Goal: Obtain resource: Obtain resource

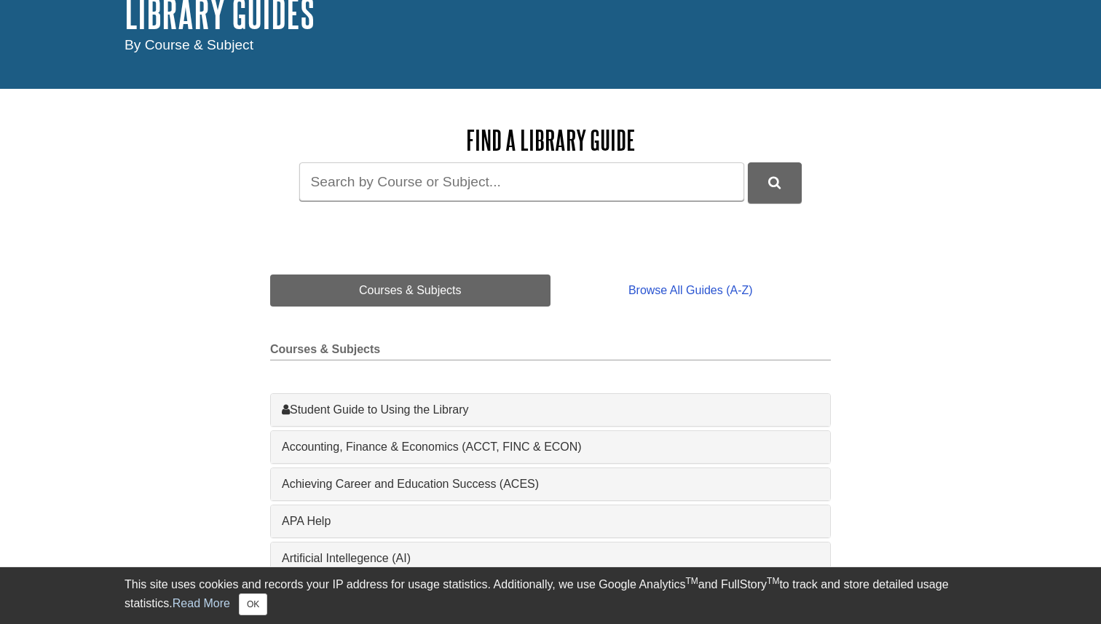
scroll to position [106, 0]
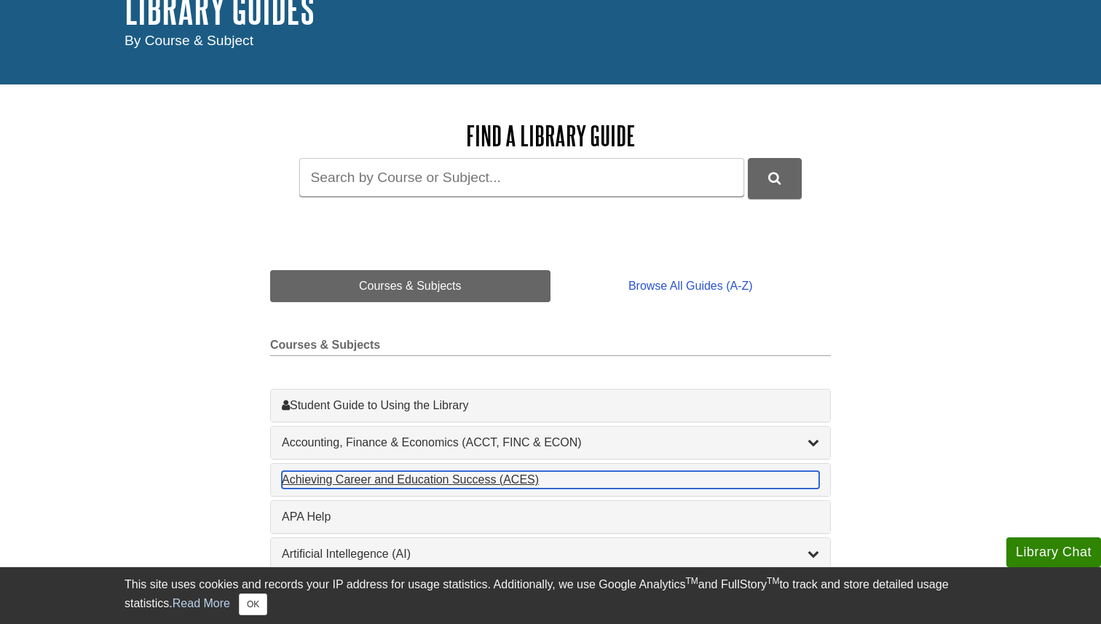
click at [433, 483] on div "Achieving Career and Education Success (ACES) , 1 guides" at bounding box center [550, 479] width 537 height 17
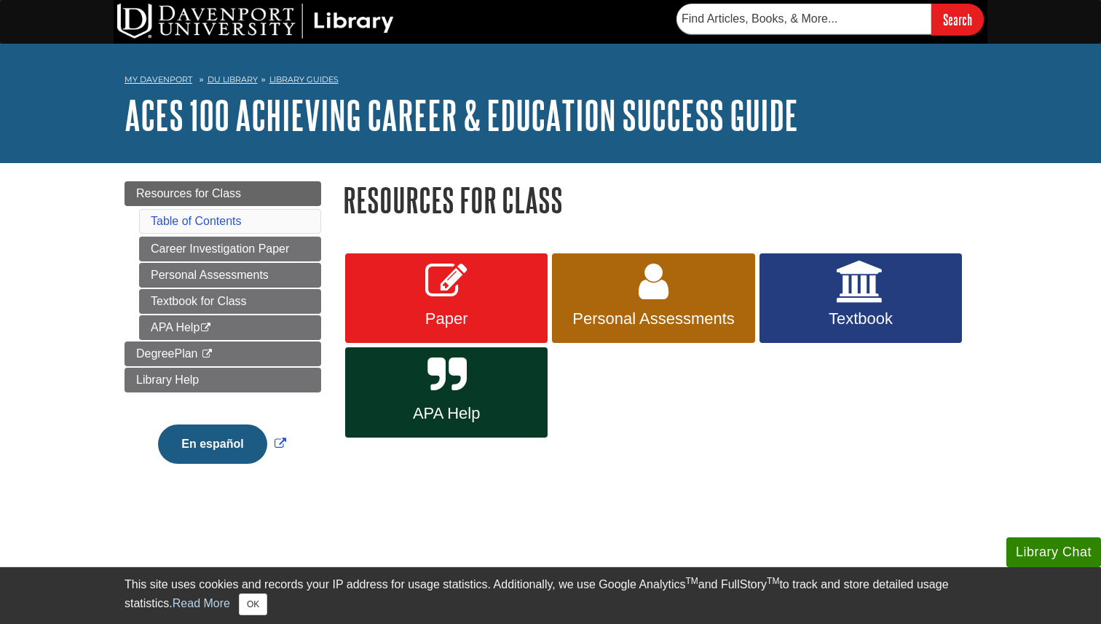
click at [980, 80] on div "My [PERSON_NAME] DU Library Library Guides ACES 100 Achieving Career & Educatio…" at bounding box center [550, 103] width 1101 height 119
click at [229, 326] on link "APA Help This link opens in a new window" at bounding box center [230, 327] width 182 height 25
click at [335, 21] on img at bounding box center [255, 21] width 277 height 35
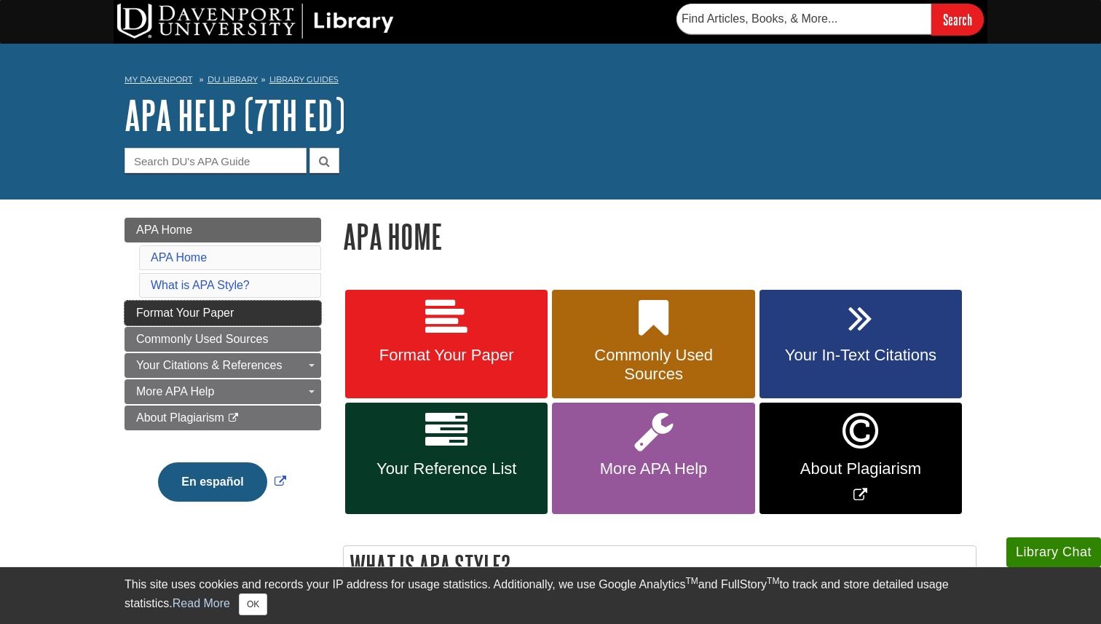
click at [242, 308] on link "Format Your Paper" at bounding box center [222, 313] width 197 height 25
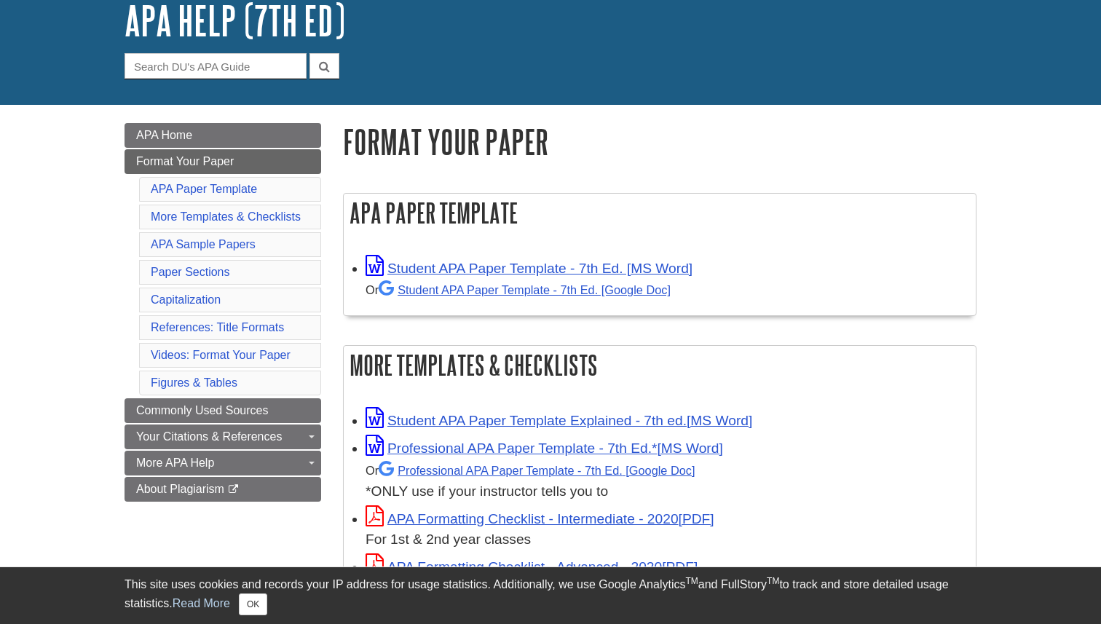
scroll to position [99, 0]
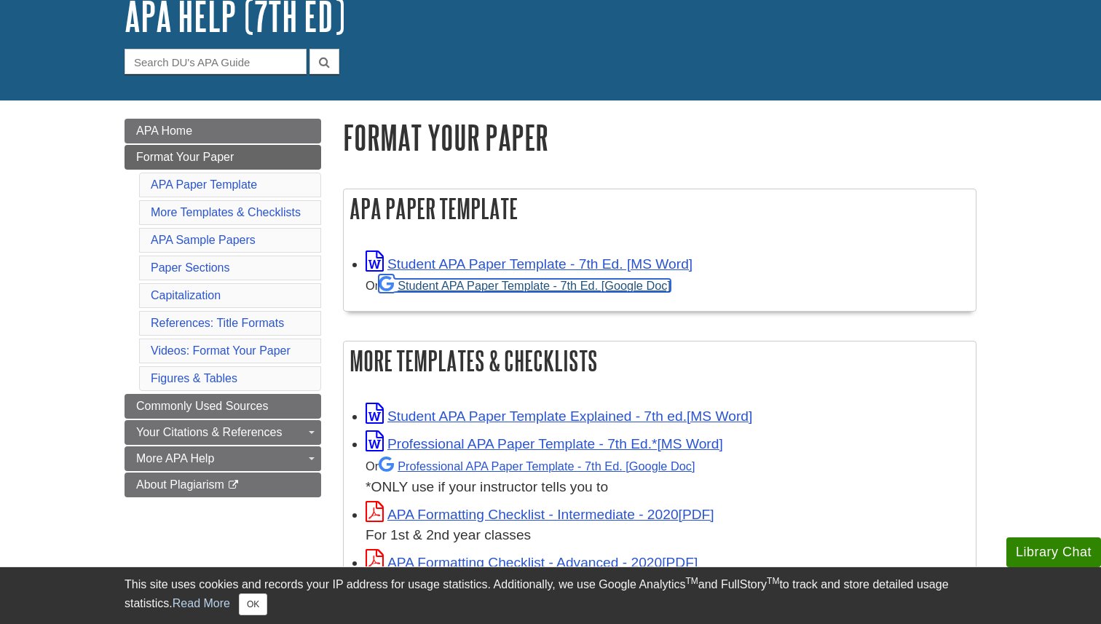
click at [560, 290] on link "Student APA Paper Template - 7th Ed. [Google Doc]" at bounding box center [524, 285] width 292 height 13
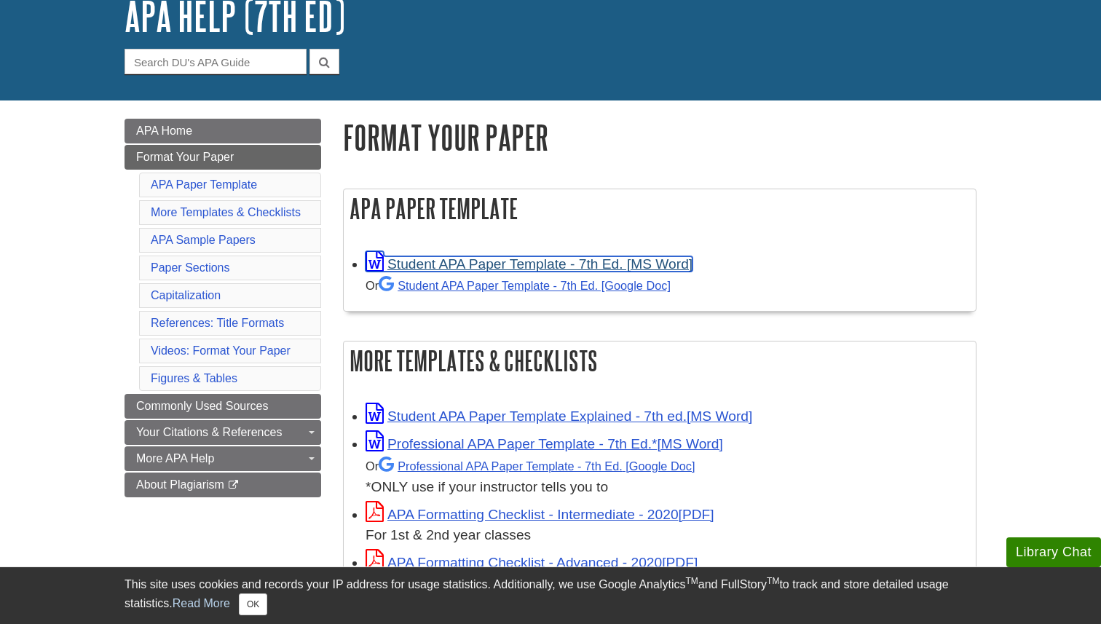
click at [562, 261] on link "Student APA Paper Template - 7th Ed. [MS Word]" at bounding box center [528, 263] width 327 height 15
